Goal: Task Accomplishment & Management: Manage account settings

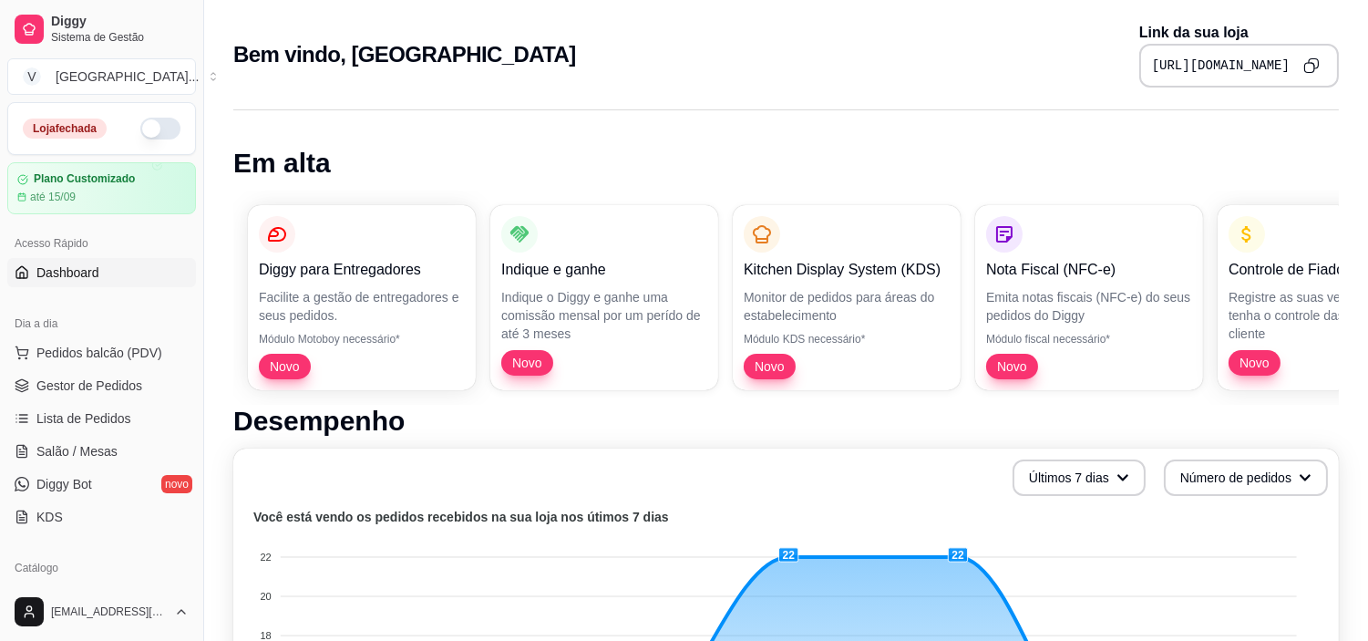
click at [140, 123] on button "button" at bounding box center [160, 129] width 40 height 22
click at [88, 387] on span "Gestor de Pedidos" at bounding box center [89, 386] width 106 height 18
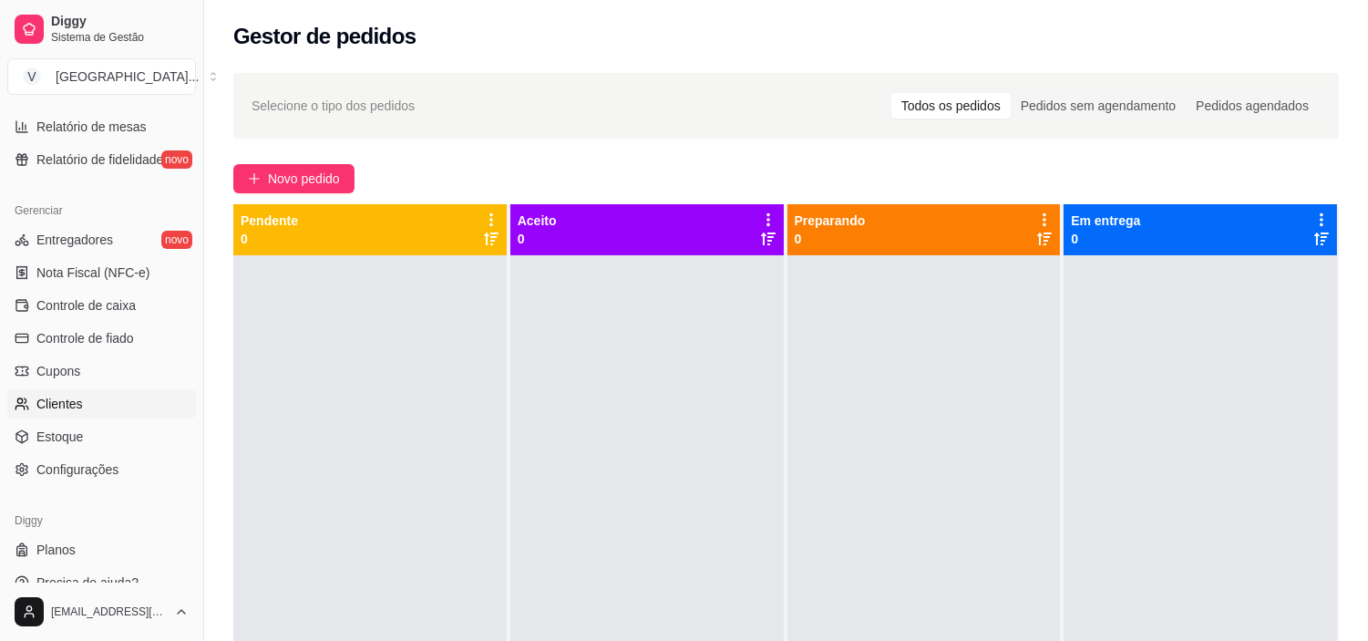
scroll to position [670, 0]
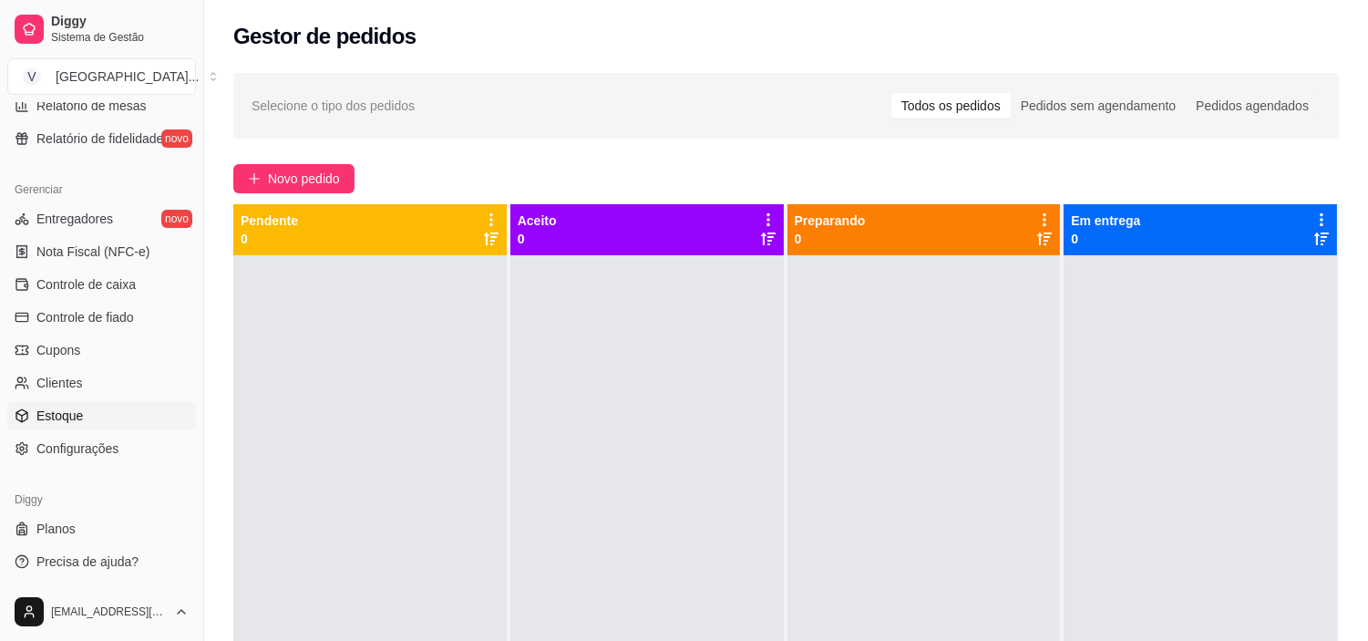
click at [82, 403] on link "Estoque" at bounding box center [101, 415] width 189 height 29
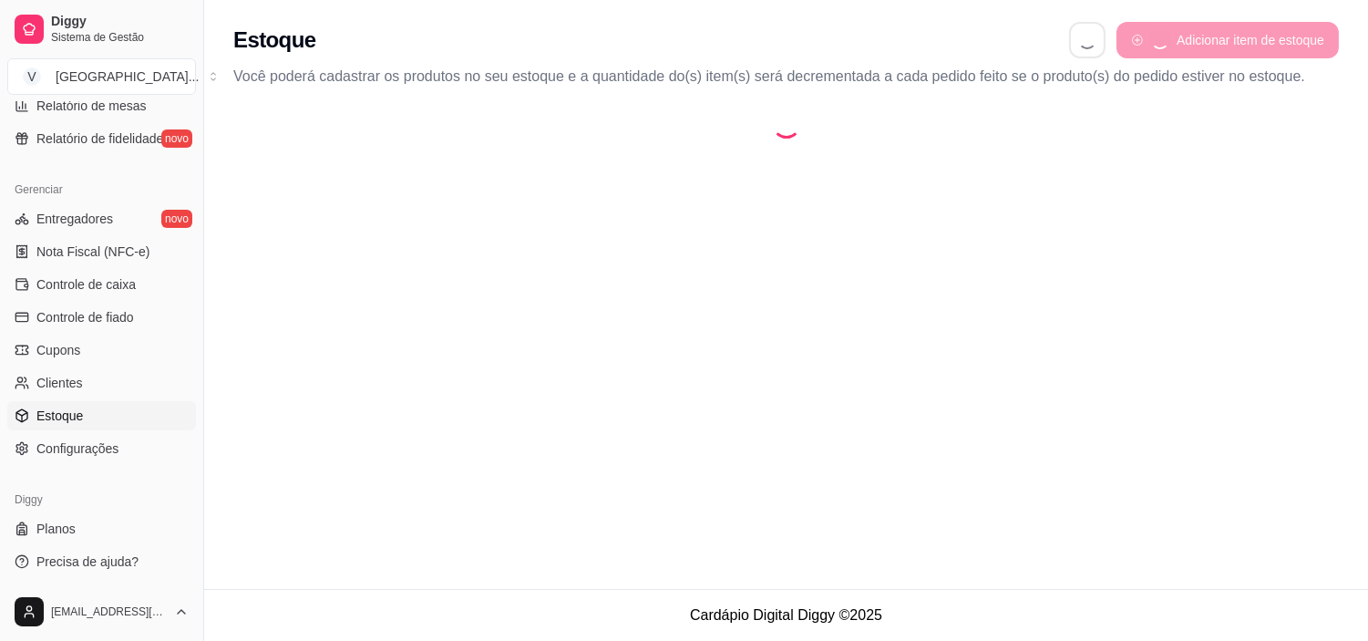
select select "QUANTITY_ORDER"
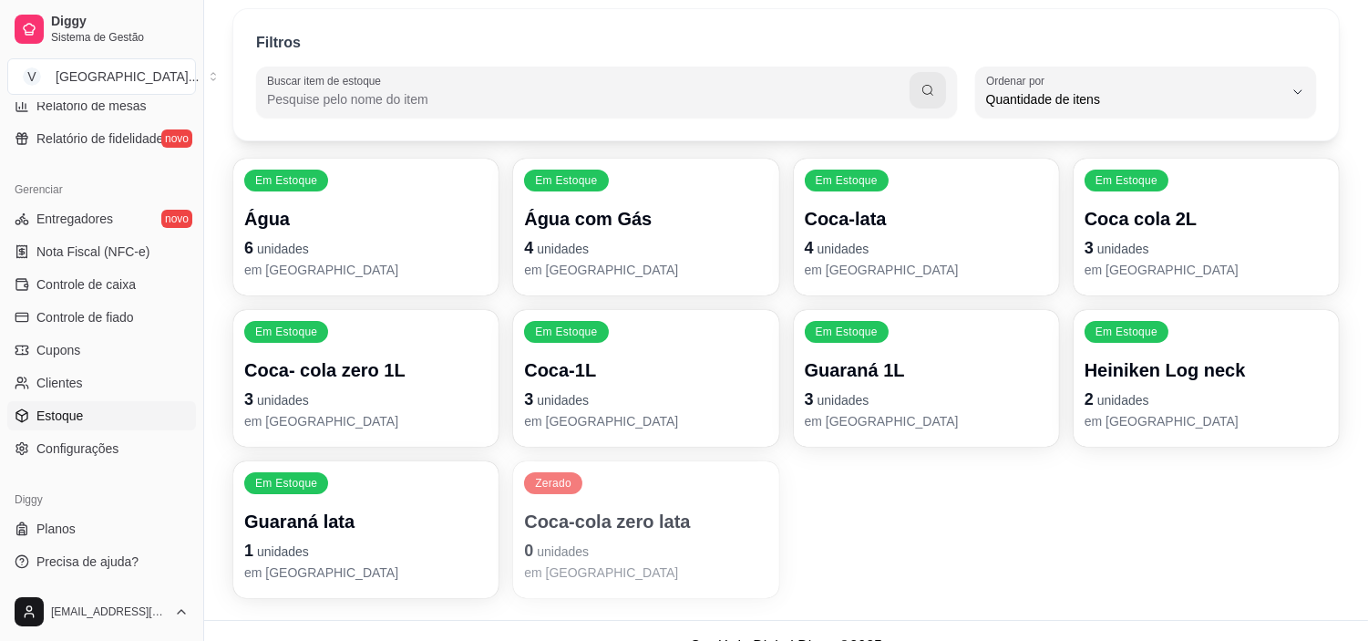
scroll to position [101, 0]
click at [694, 386] on p "3 unidades" at bounding box center [645, 399] width 243 height 26
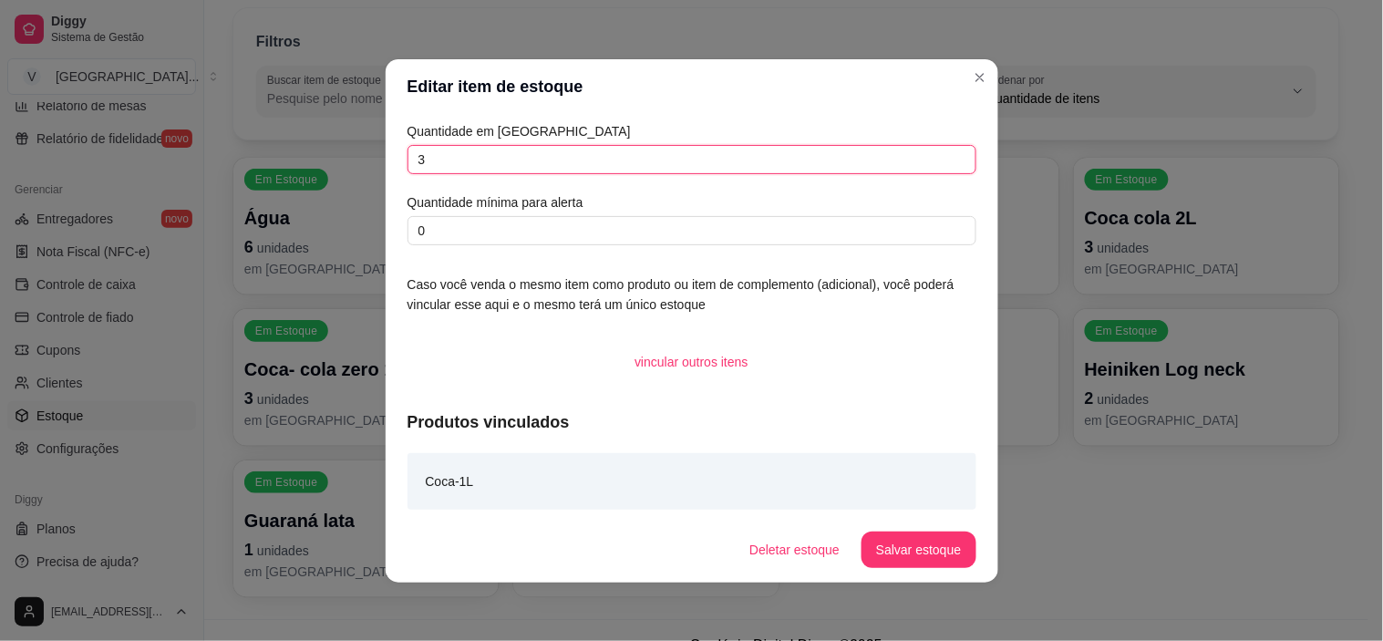
click at [476, 170] on input "3" at bounding box center [692, 159] width 569 height 29
drag, startPoint x: 476, startPoint y: 170, endPoint x: 395, endPoint y: 150, distance: 83.6
click at [395, 150] on div "Quantidade em estoque 3 Quantidade mínima para alerta 0 Caso você venda o mesmo…" at bounding box center [692, 315] width 613 height 403
type input "5"
click at [925, 539] on button "Salvar estoque" at bounding box center [918, 550] width 111 height 36
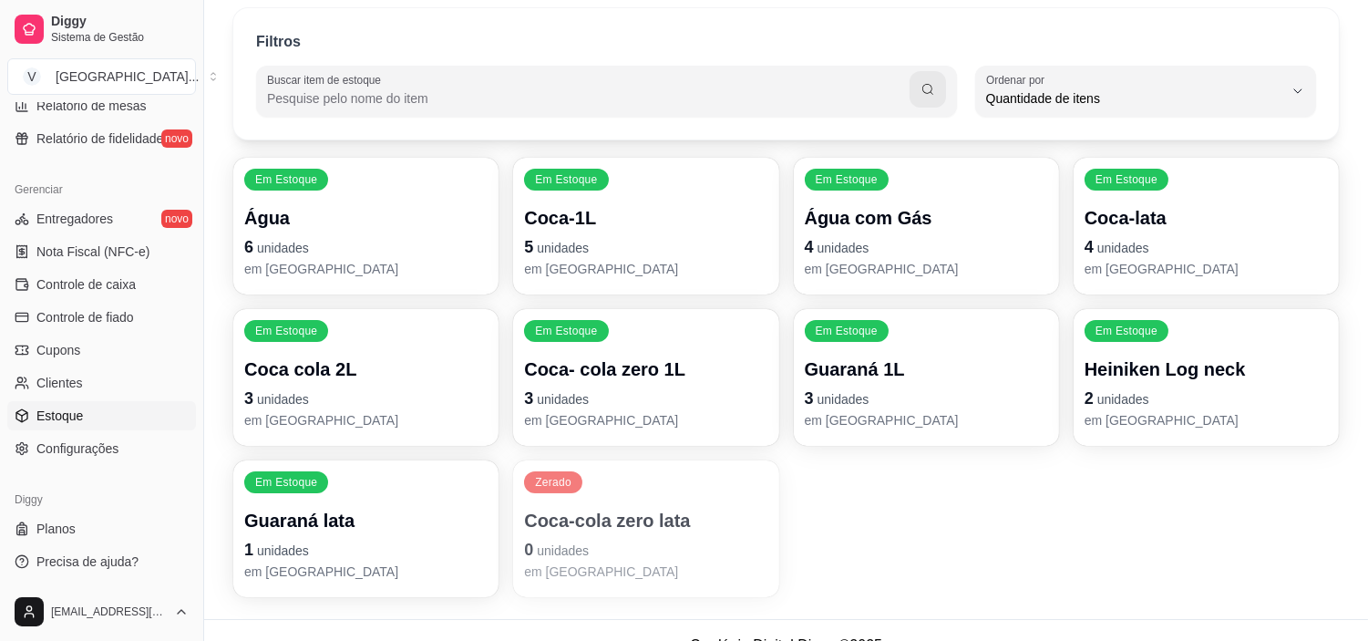
scroll to position [131, 0]
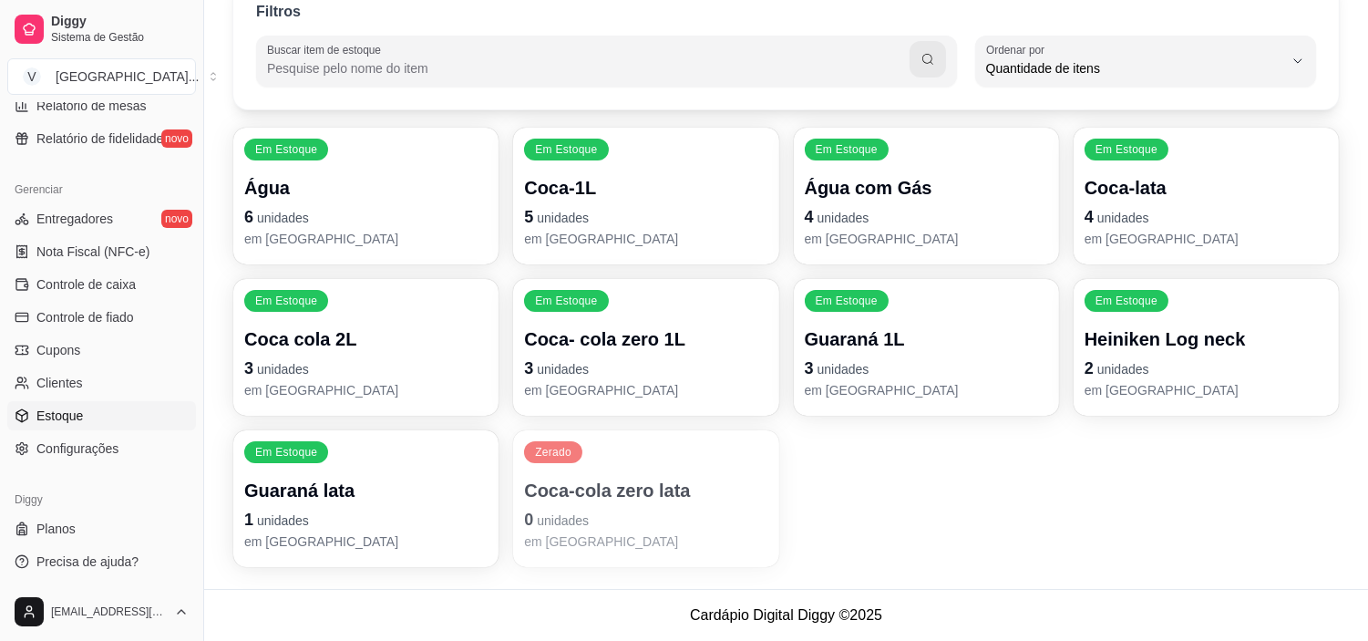
click at [638, 496] on p "Coca-cola zero lata" at bounding box center [645, 491] width 243 height 26
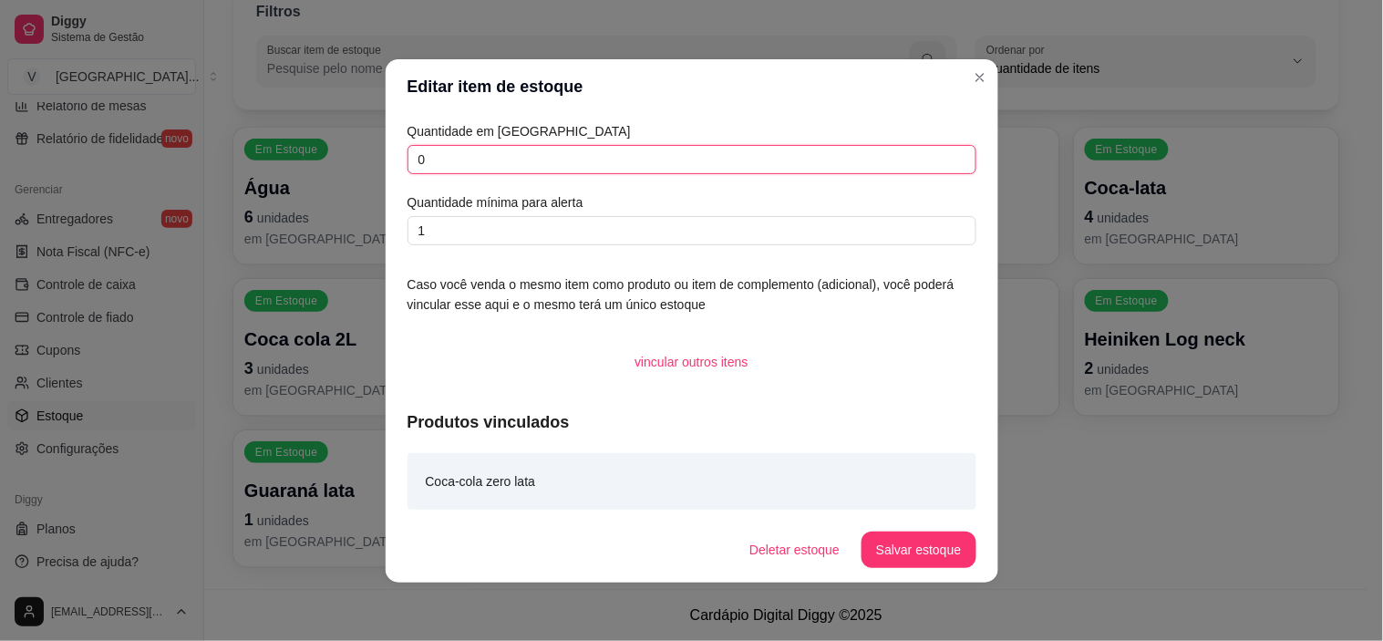
click at [505, 151] on input "0" at bounding box center [692, 159] width 569 height 29
type input "4"
click at [948, 561] on button "Salvar estoque" at bounding box center [919, 550] width 114 height 36
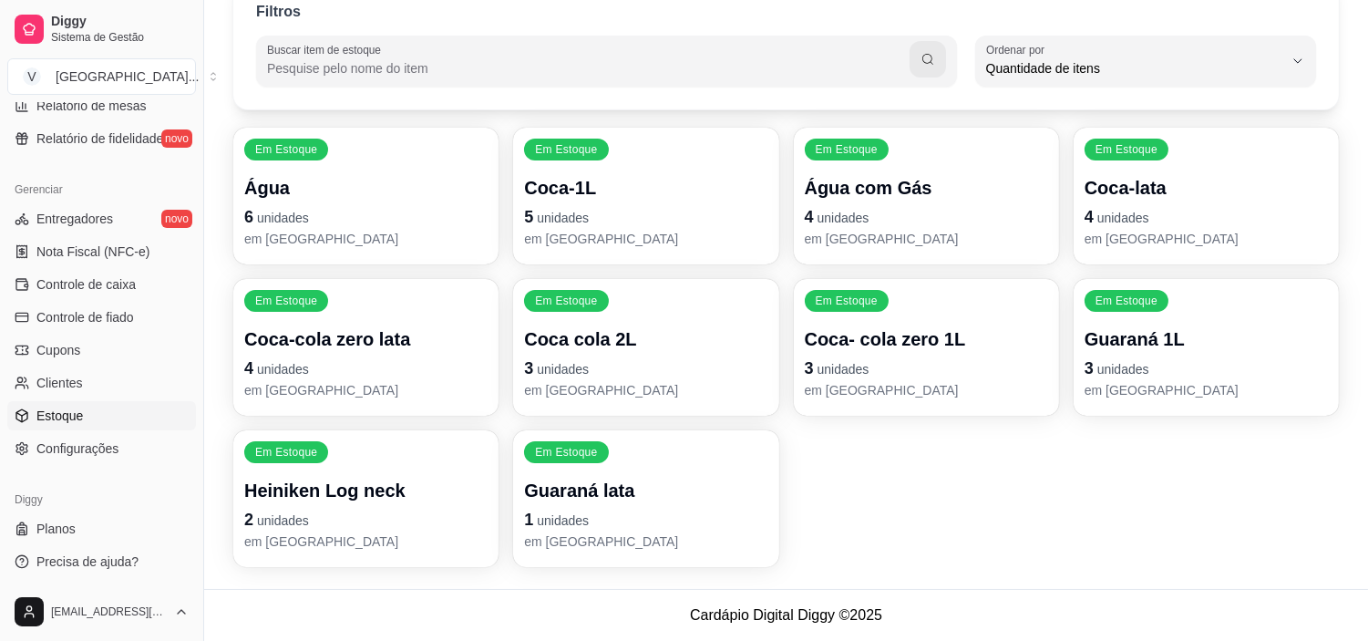
click at [545, 496] on p "Guaraná lata" at bounding box center [645, 491] width 243 height 26
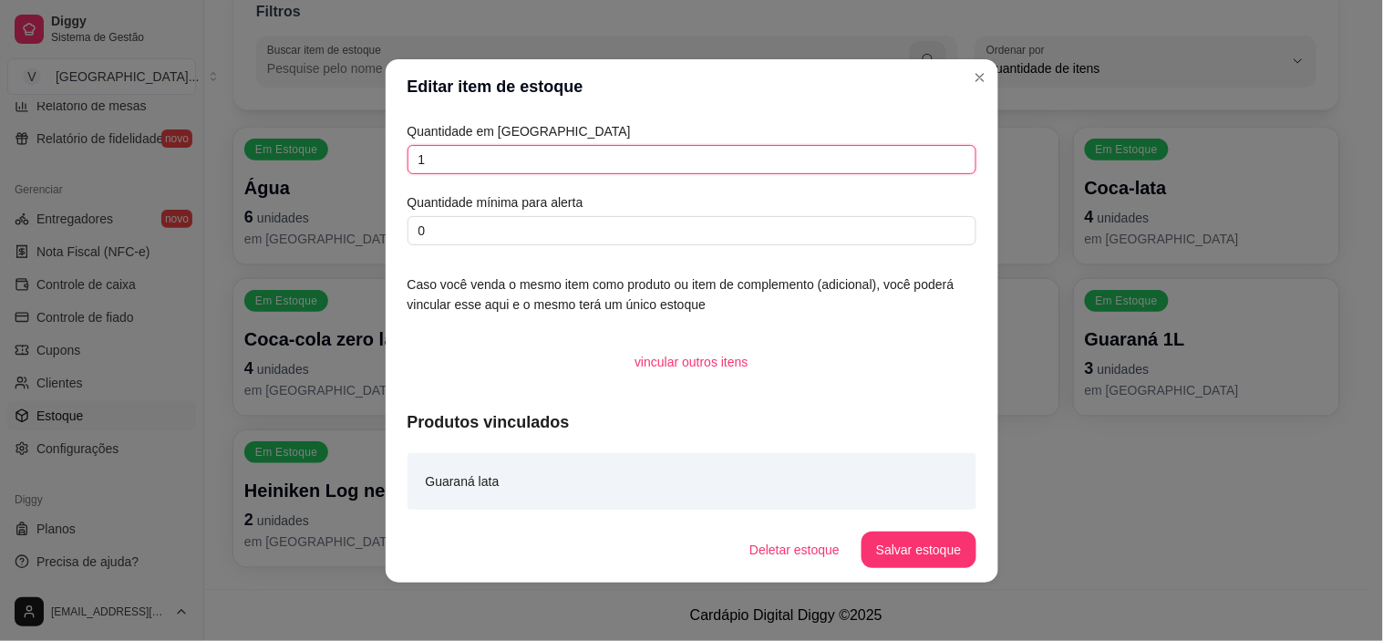
click at [595, 150] on input "1" at bounding box center [692, 159] width 569 height 29
type input "5"
click at [958, 576] on footer "Deletar estoque Salvar estoque" at bounding box center [692, 550] width 613 height 66
click at [941, 525] on footer "Deletar estoque Salvar estoque" at bounding box center [692, 550] width 613 height 66
click at [922, 550] on button "Salvar estoque" at bounding box center [919, 550] width 114 height 36
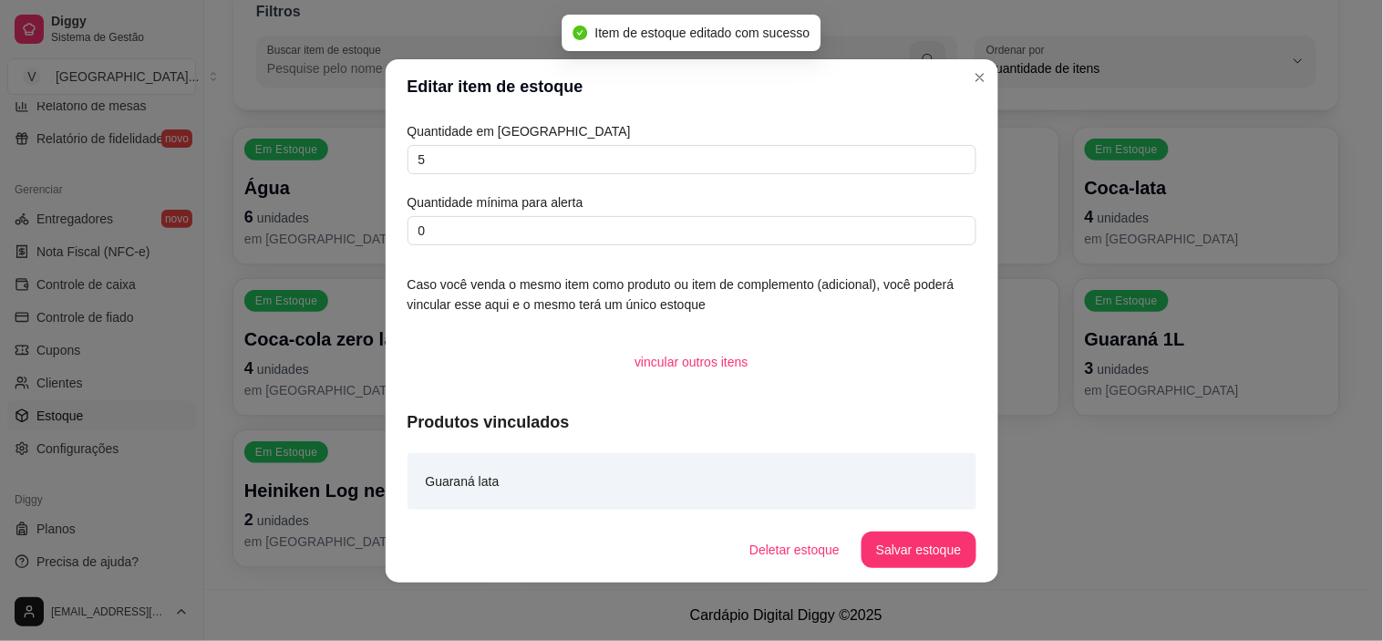
click at [985, 59] on header "Editar item de estoque" at bounding box center [692, 86] width 613 height 55
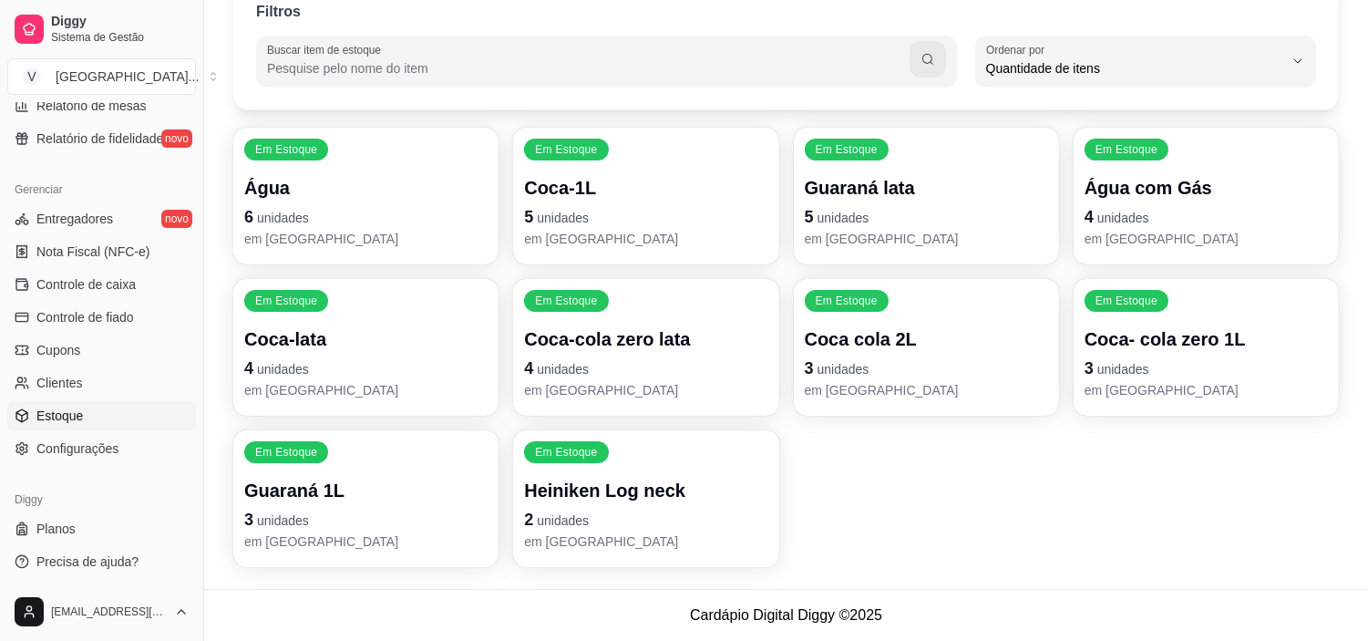
click at [316, 356] on p "4 unidades" at bounding box center [365, 369] width 243 height 26
drag, startPoint x: 943, startPoint y: 237, endPoint x: 759, endPoint y: 15, distance: 288.2
click at [759, 15] on div "Filtros" at bounding box center [786, 13] width 1060 height 24
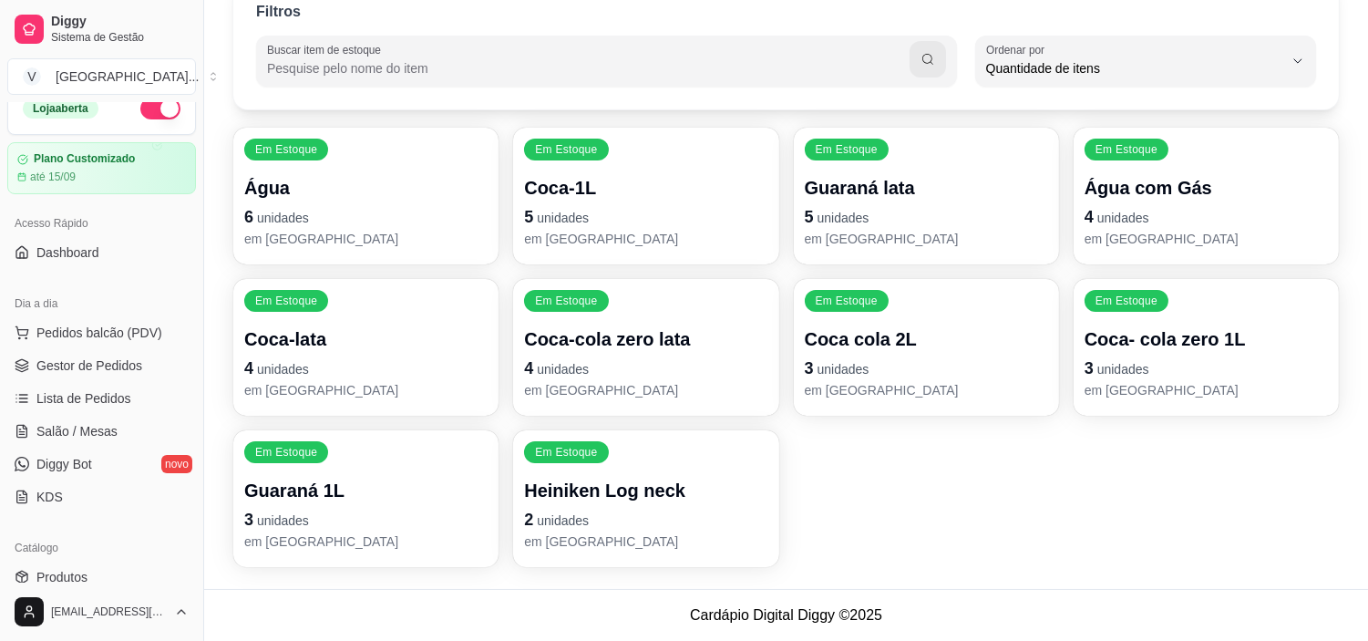
scroll to position [0, 0]
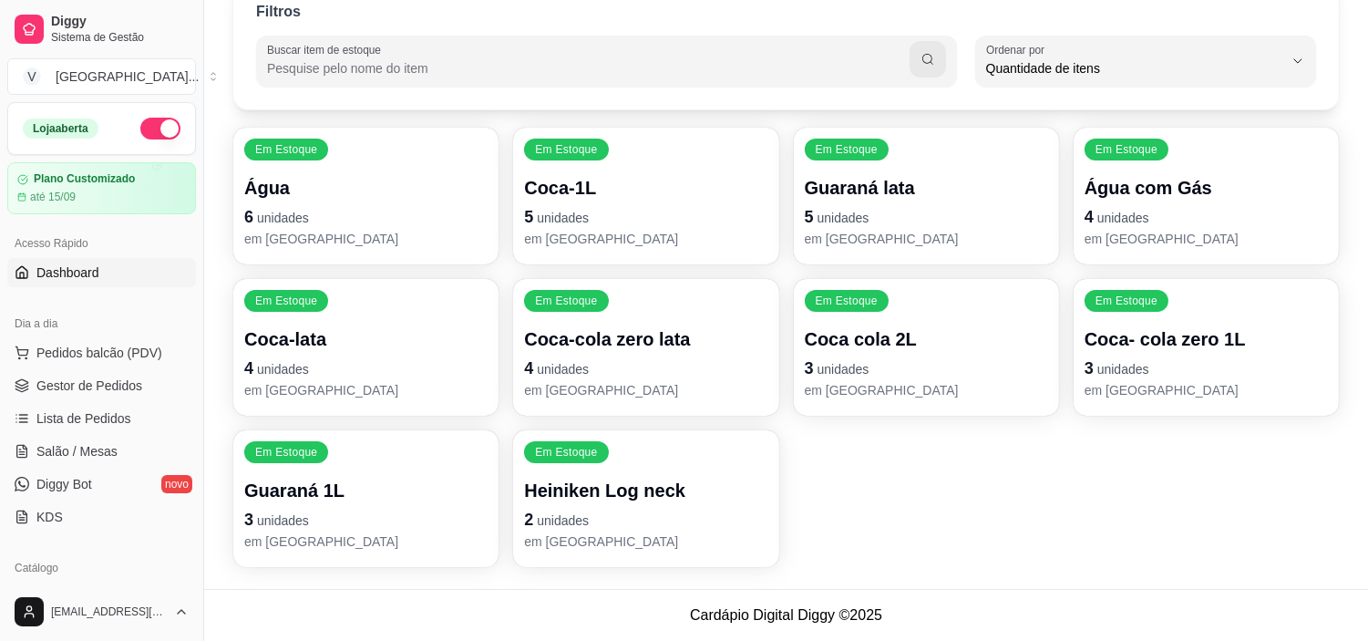
click at [110, 283] on link "Dashboard" at bounding box center [101, 272] width 189 height 29
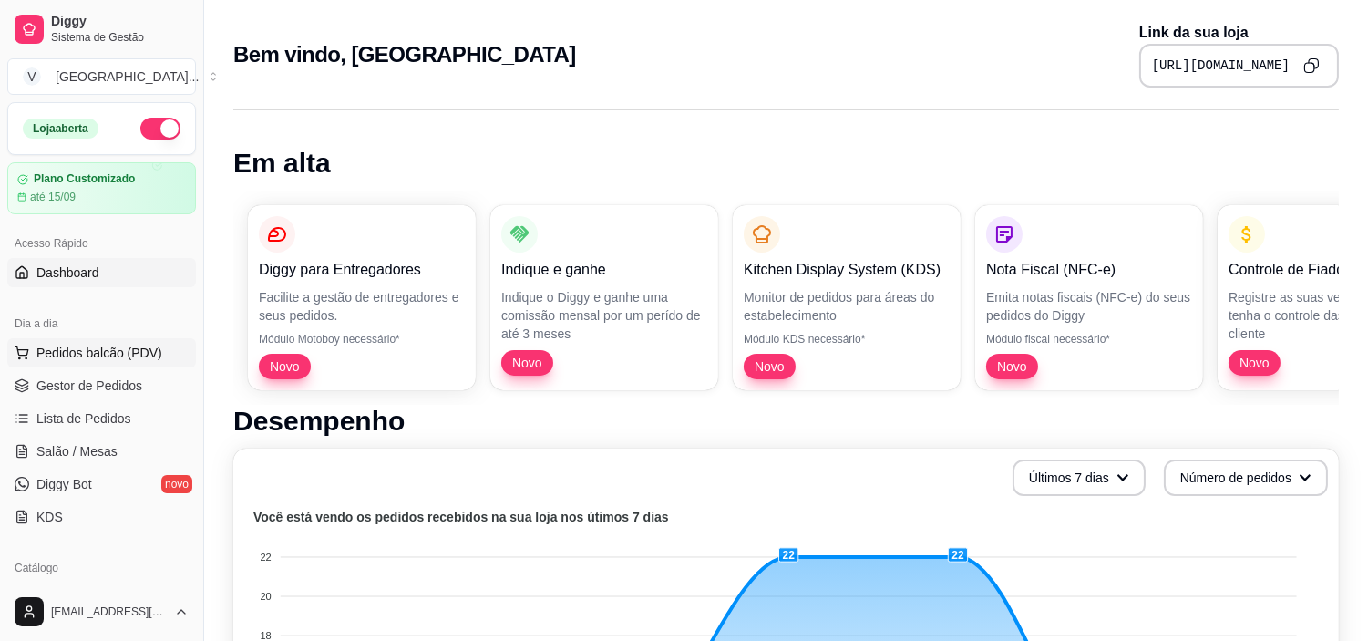
click at [109, 354] on span "Pedidos balcão (PDV)" at bounding box center [99, 353] width 126 height 18
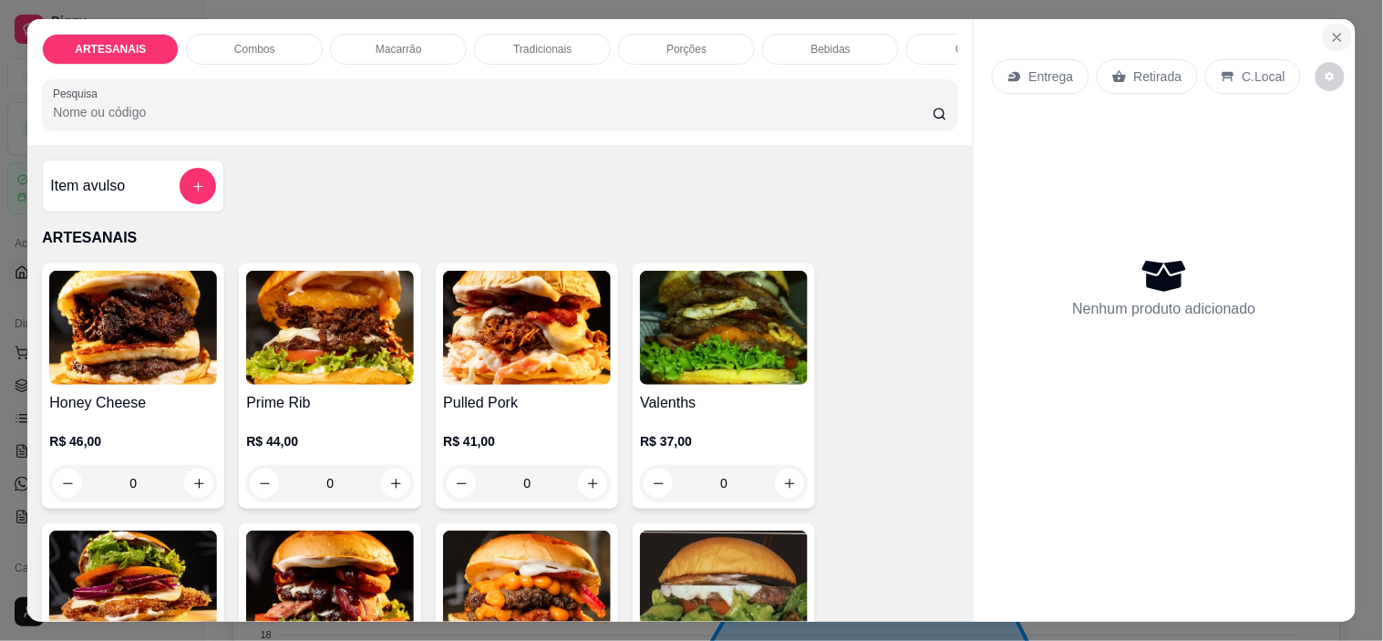
click at [1323, 31] on button "Close" at bounding box center [1337, 37] width 29 height 29
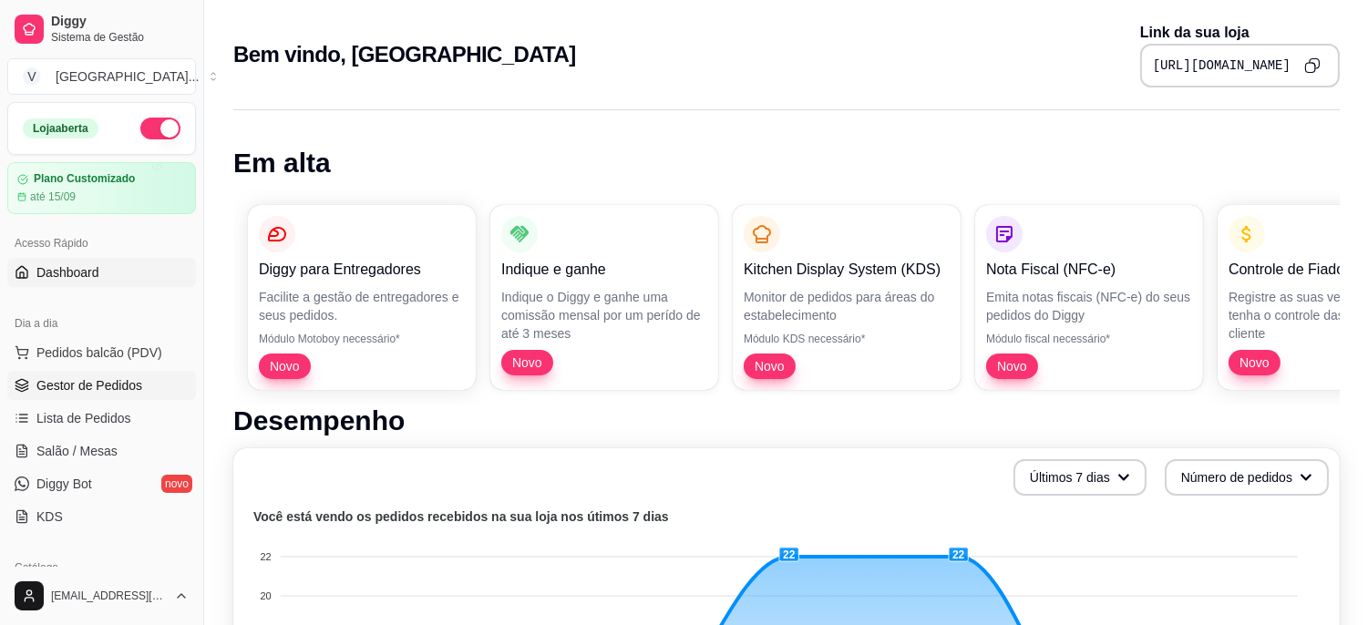
click at [142, 378] on link "Gestor de Pedidos" at bounding box center [101, 385] width 189 height 29
